Goal: Check status: Check status

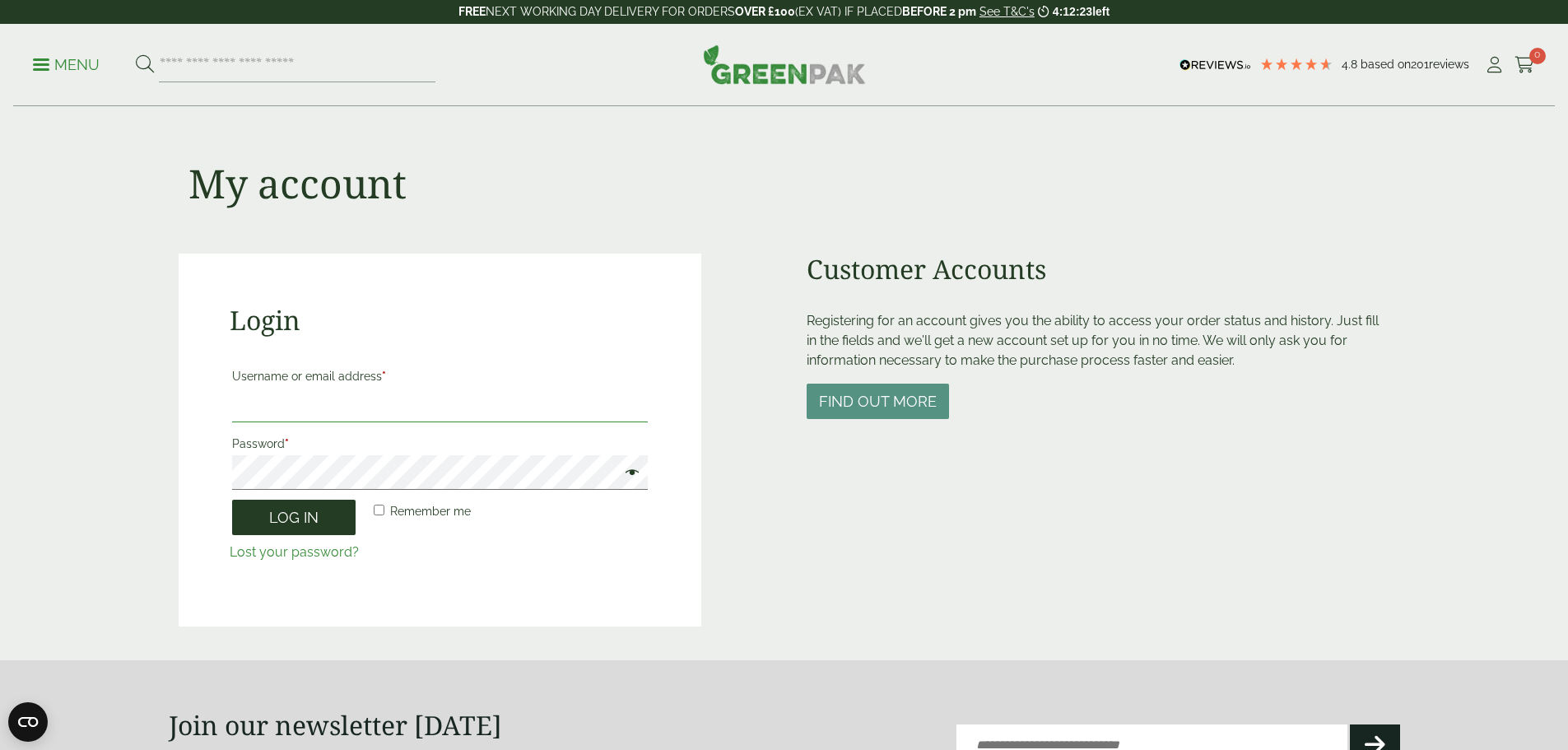
type input "**********"
click at [279, 524] on button "Log in" at bounding box center [293, 517] width 123 height 35
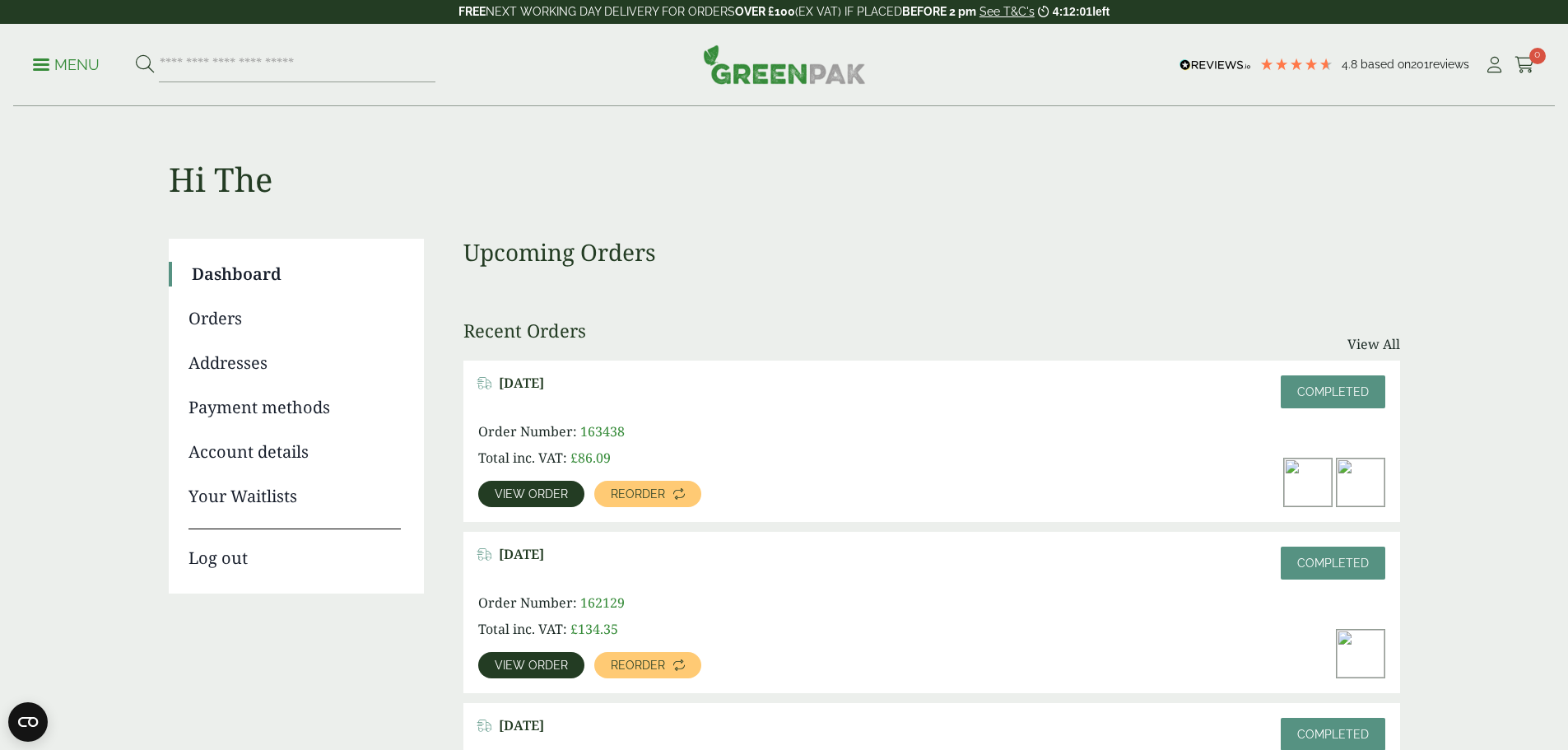
click at [568, 488] on span "View order" at bounding box center [531, 494] width 74 height 11
